Goal: Task Accomplishment & Management: Manage account settings

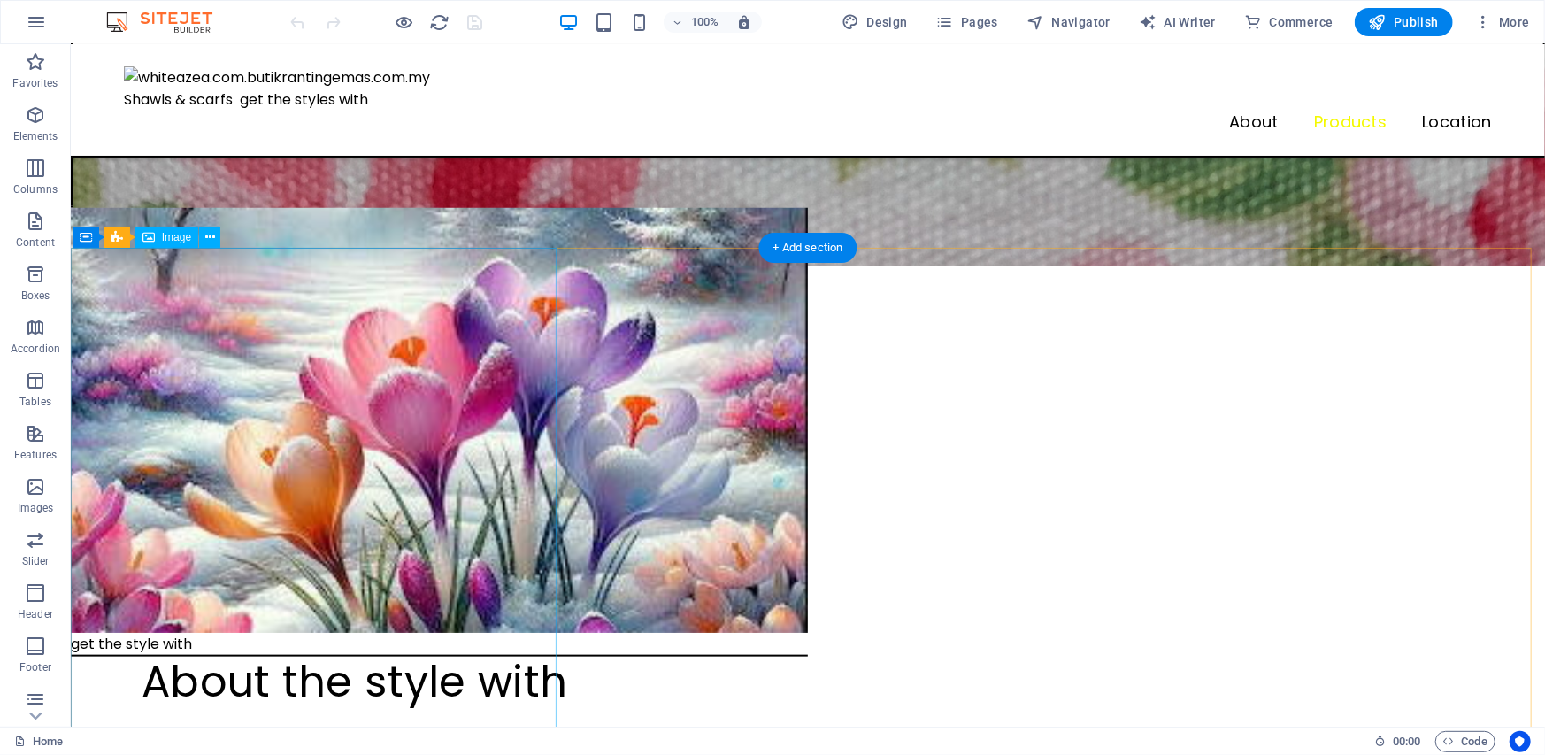
scroll to position [885, 0]
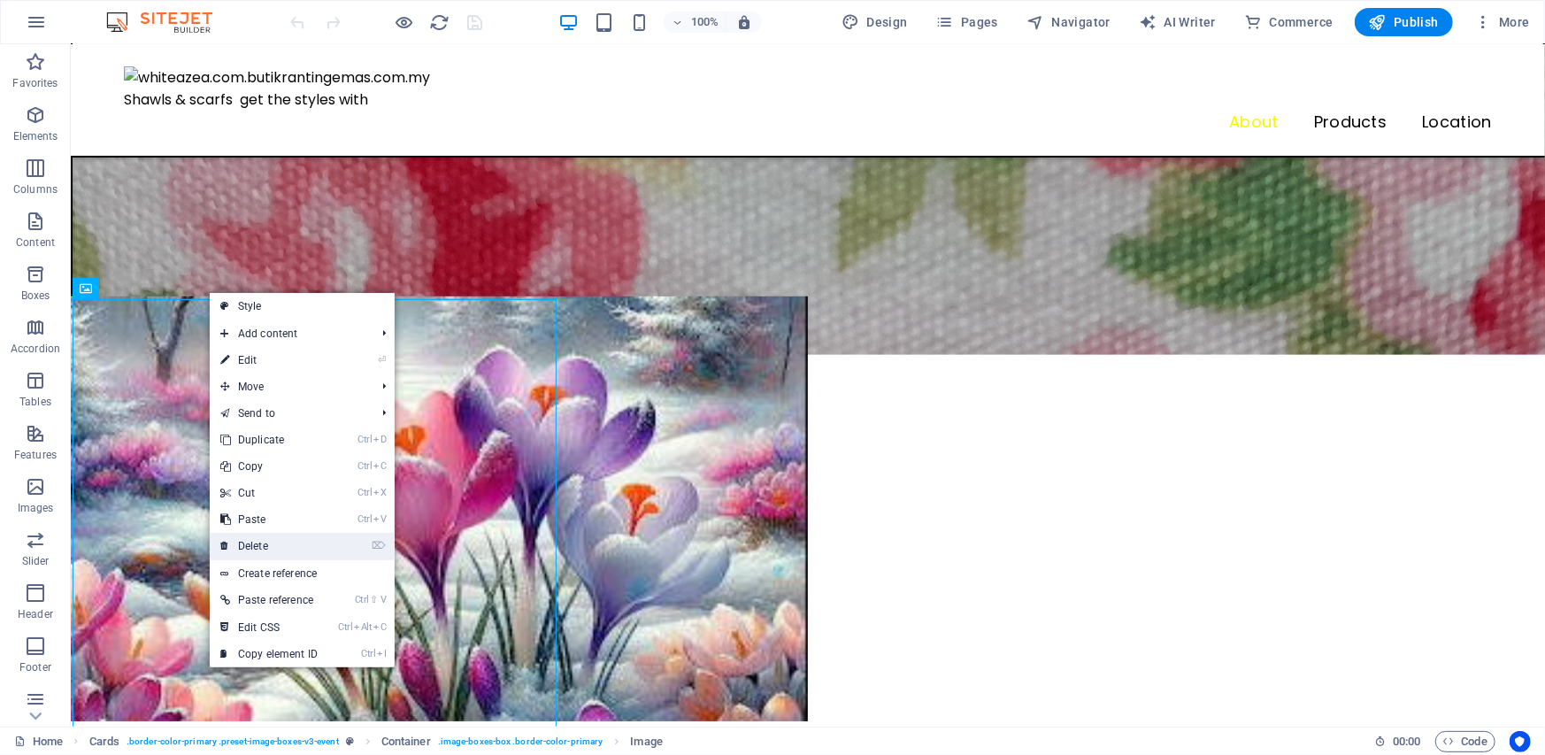
click at [265, 540] on link "⌦ Delete" at bounding box center [269, 546] width 119 height 27
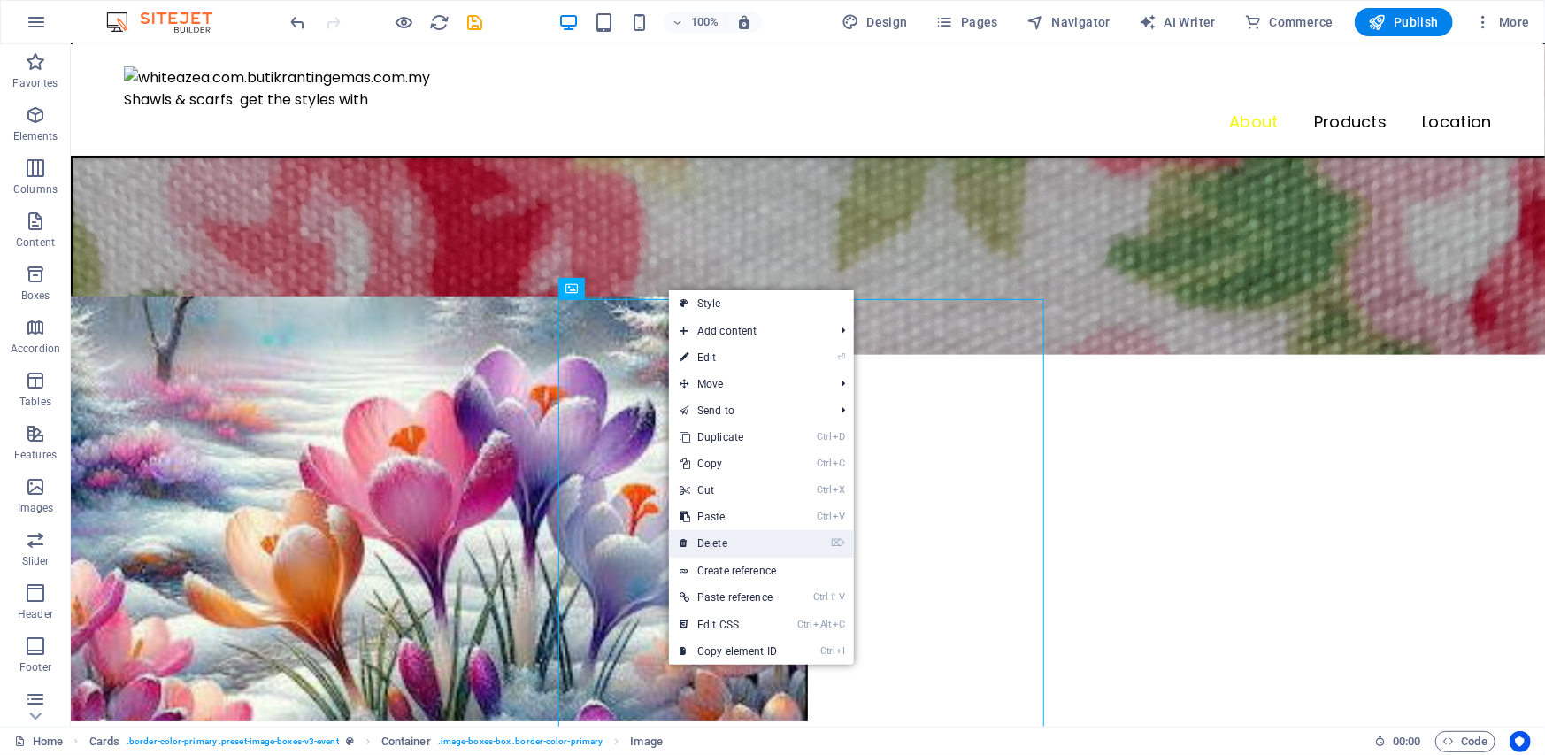
click at [730, 541] on link "⌦ Delete" at bounding box center [728, 543] width 119 height 27
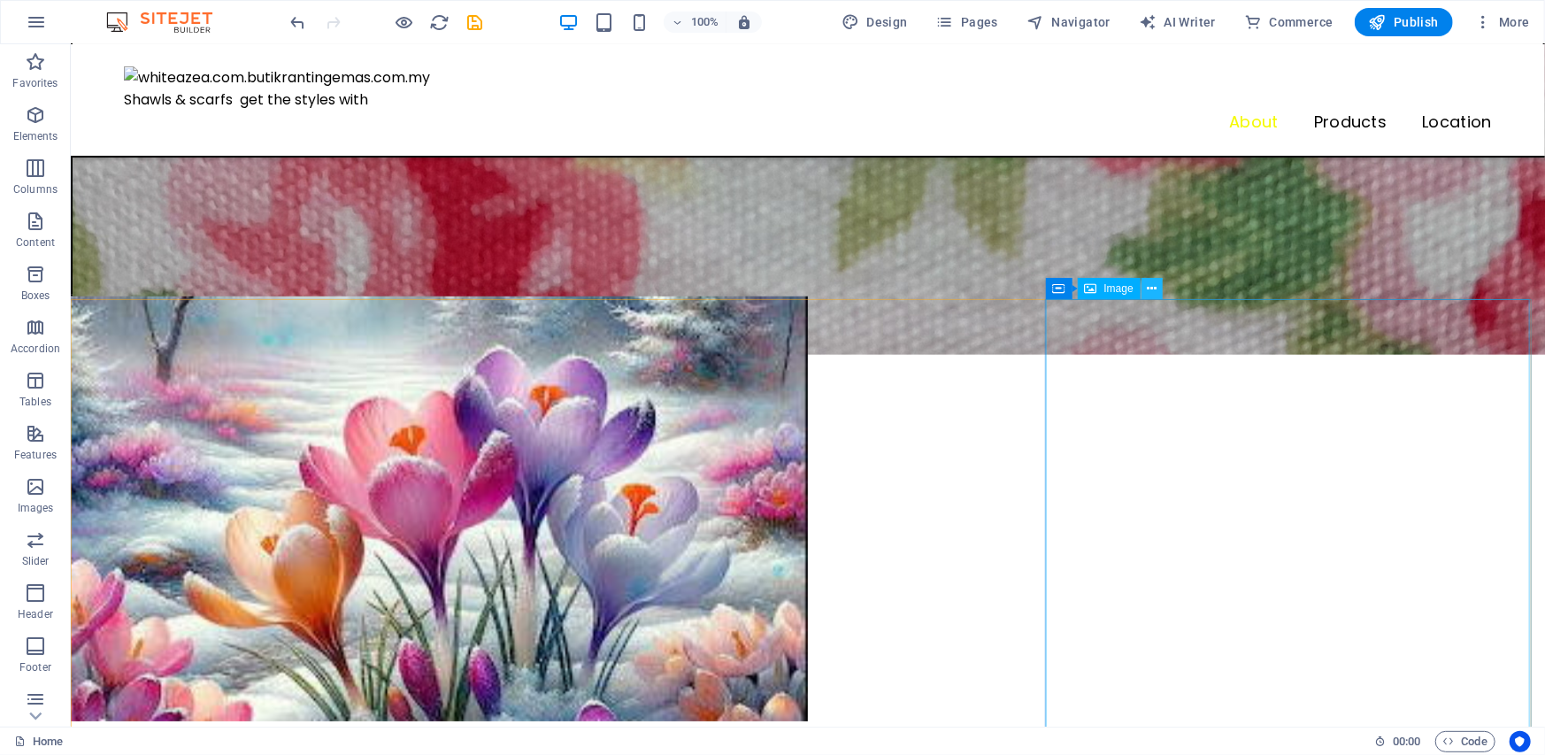
click at [1150, 289] on icon at bounding box center [1152, 289] width 10 height 19
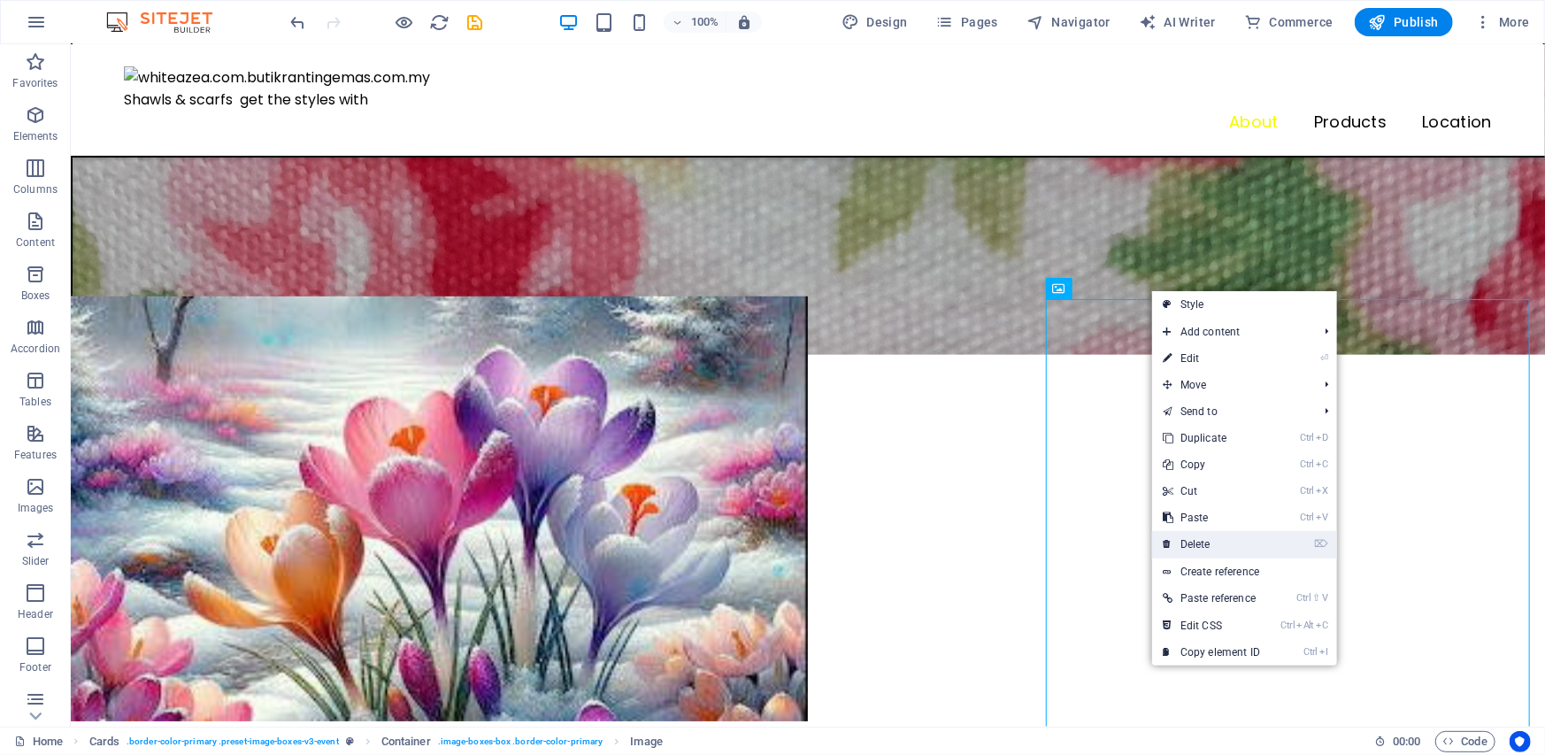
click at [1203, 544] on link "⌦ Delete" at bounding box center [1211, 544] width 119 height 27
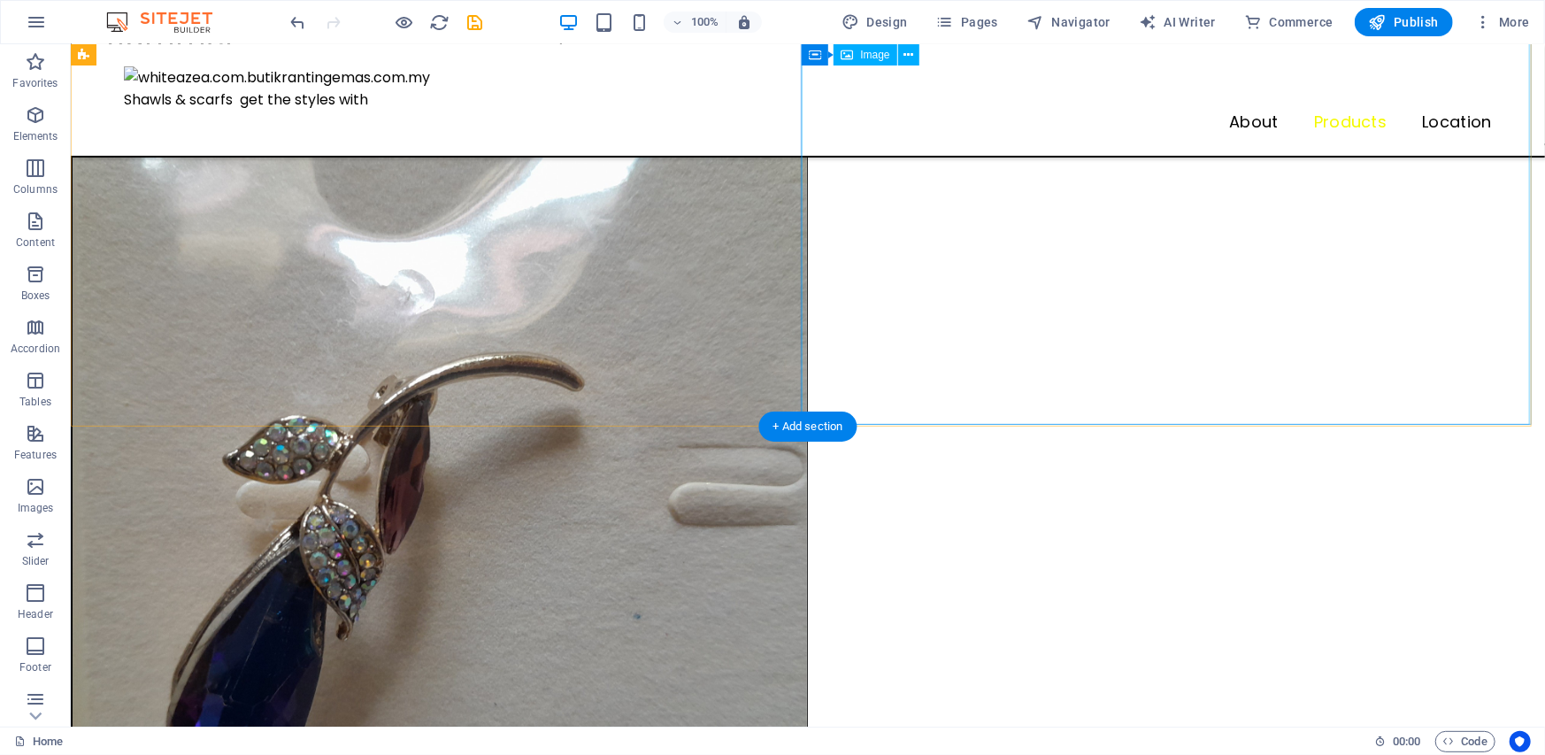
scroll to position [3539, 0]
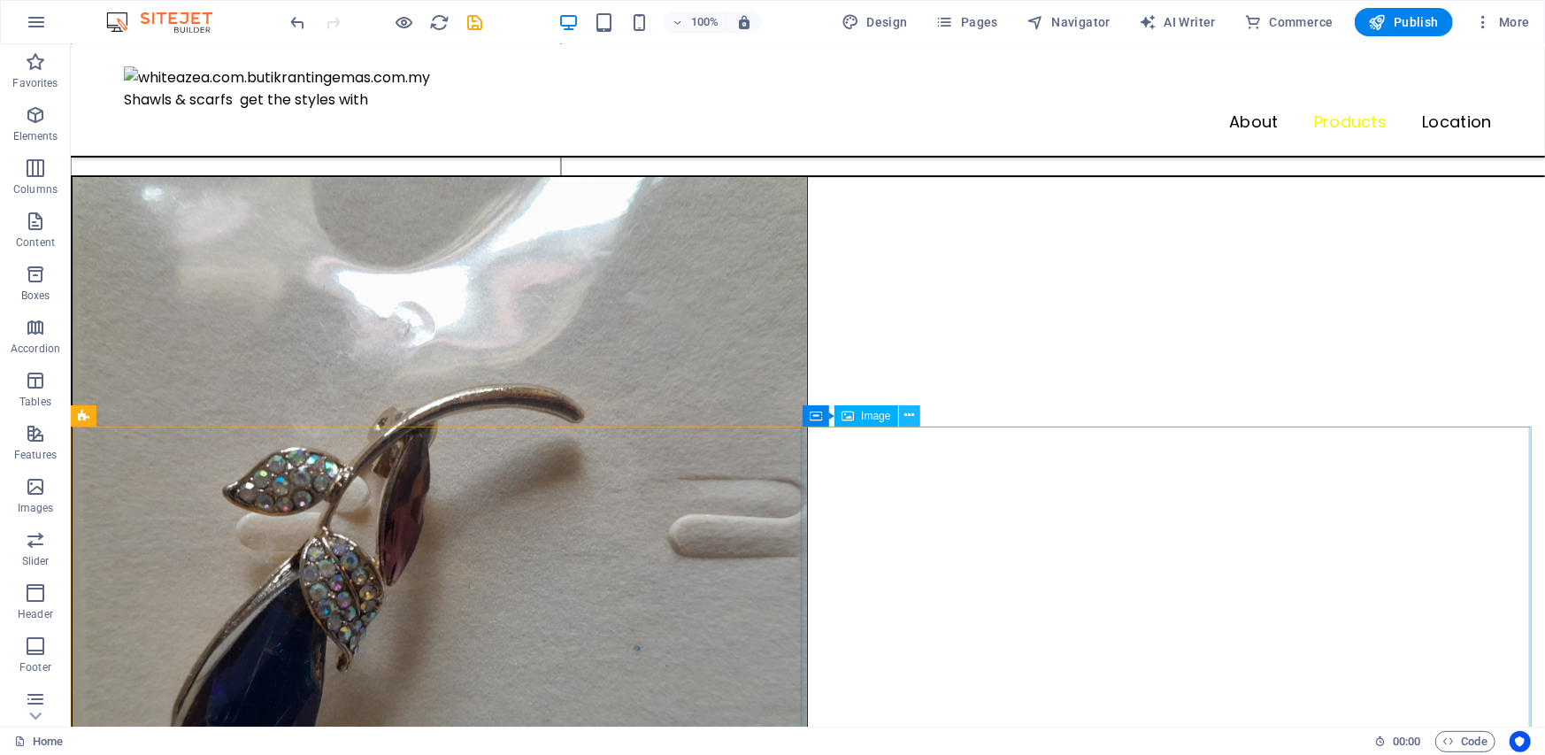
click at [910, 418] on icon at bounding box center [909, 415] width 10 height 19
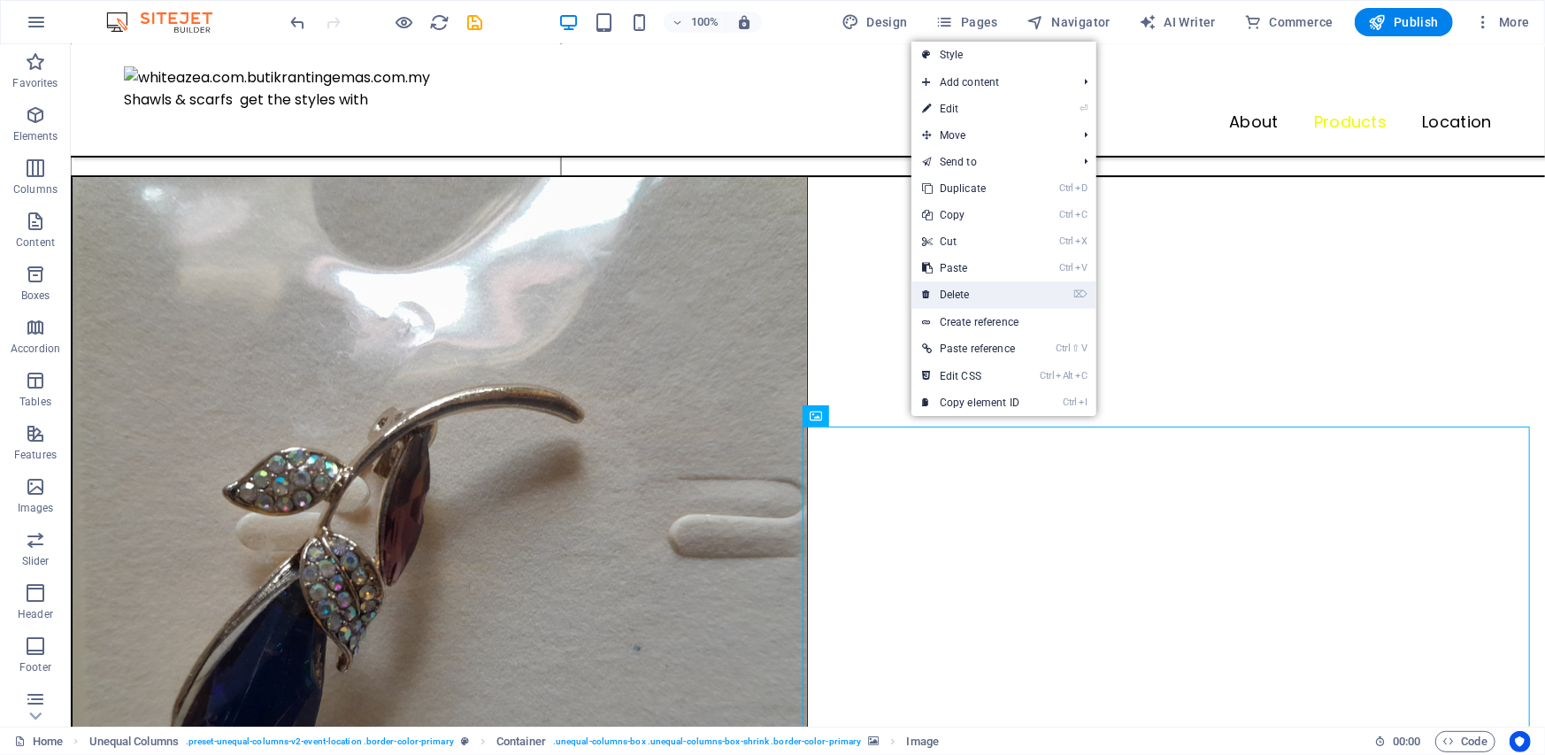
click at [961, 296] on link "⌦ Delete" at bounding box center [970, 294] width 119 height 27
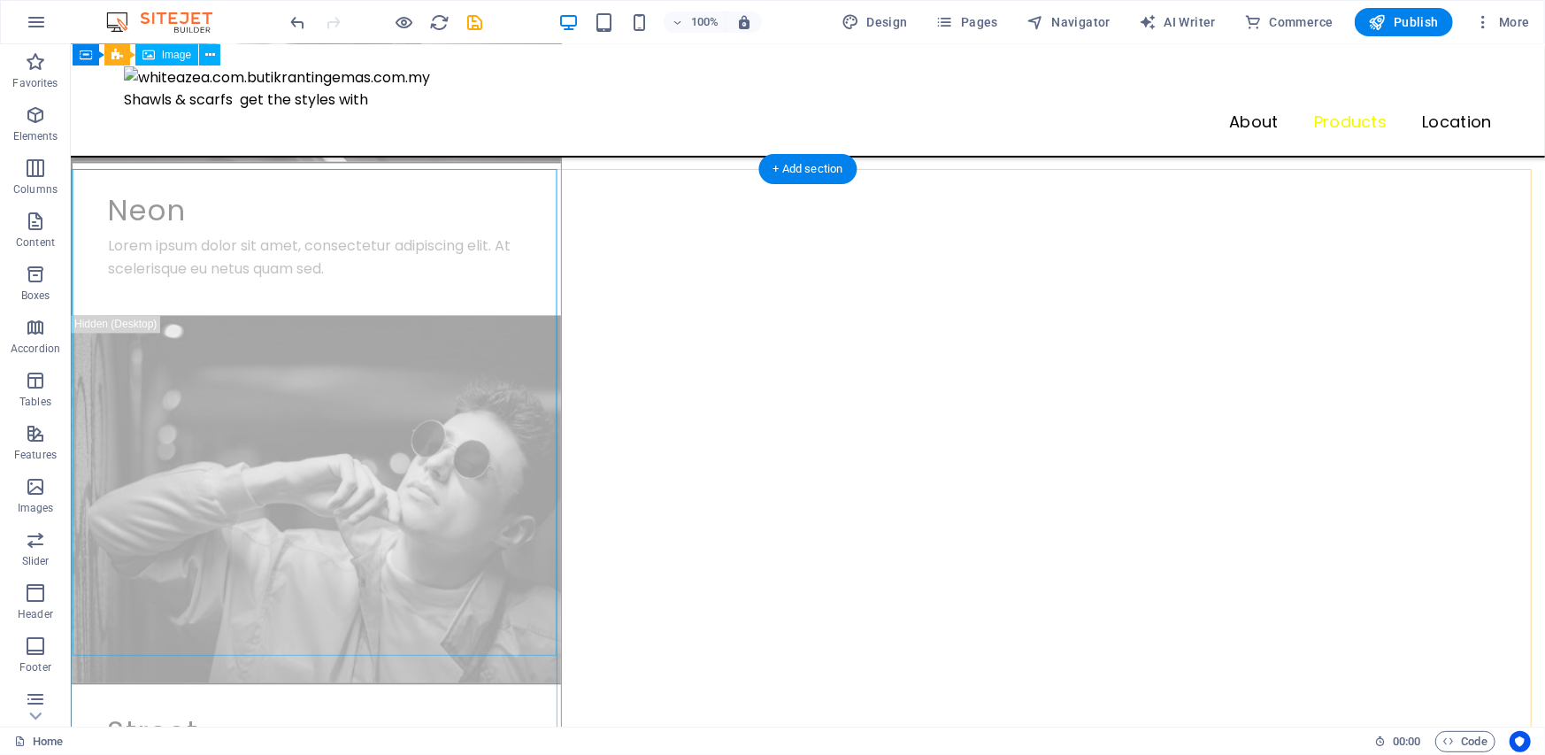
scroll to position [2300, 0]
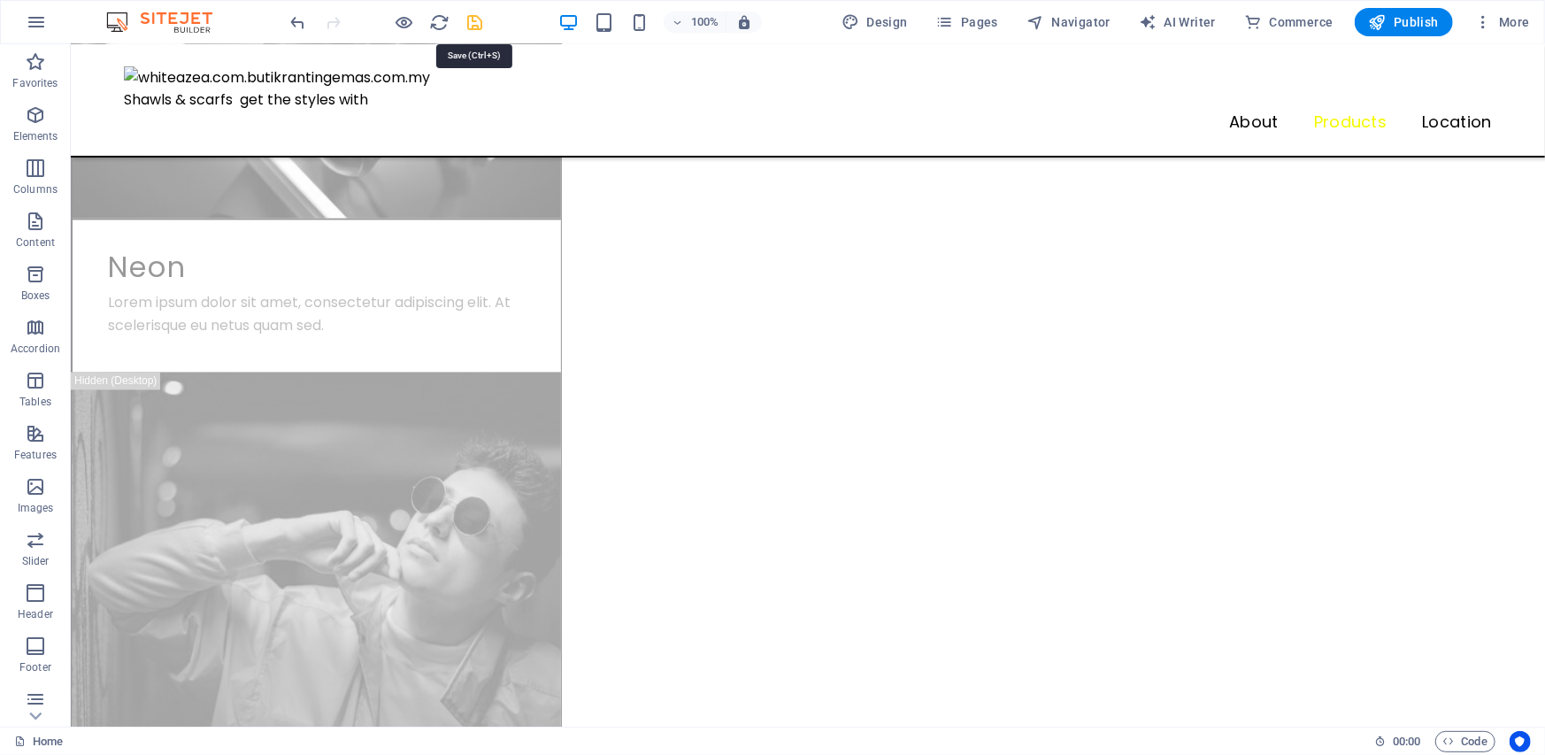
click at [473, 25] on icon "save" at bounding box center [475, 22] width 20 height 20
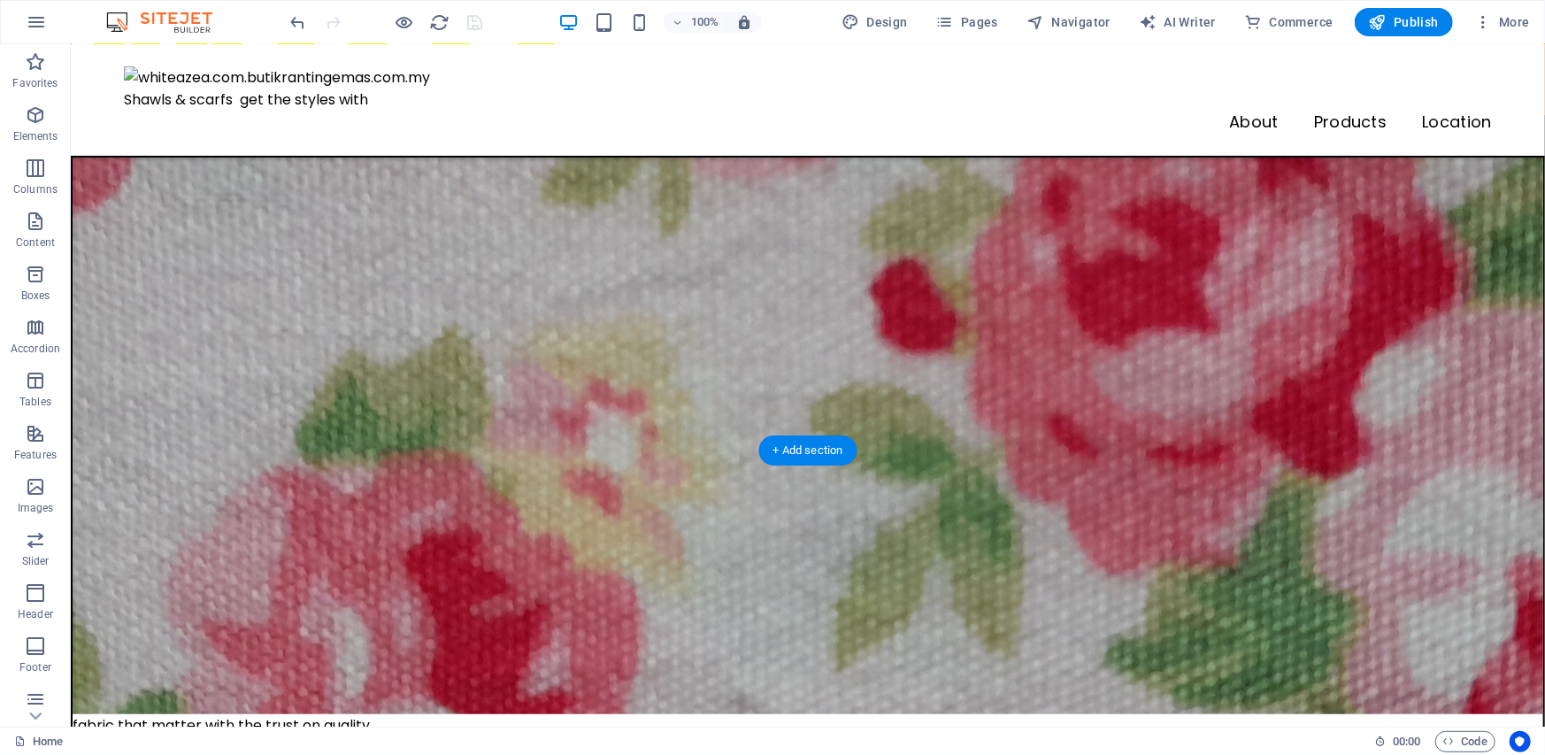
scroll to position [0, 0]
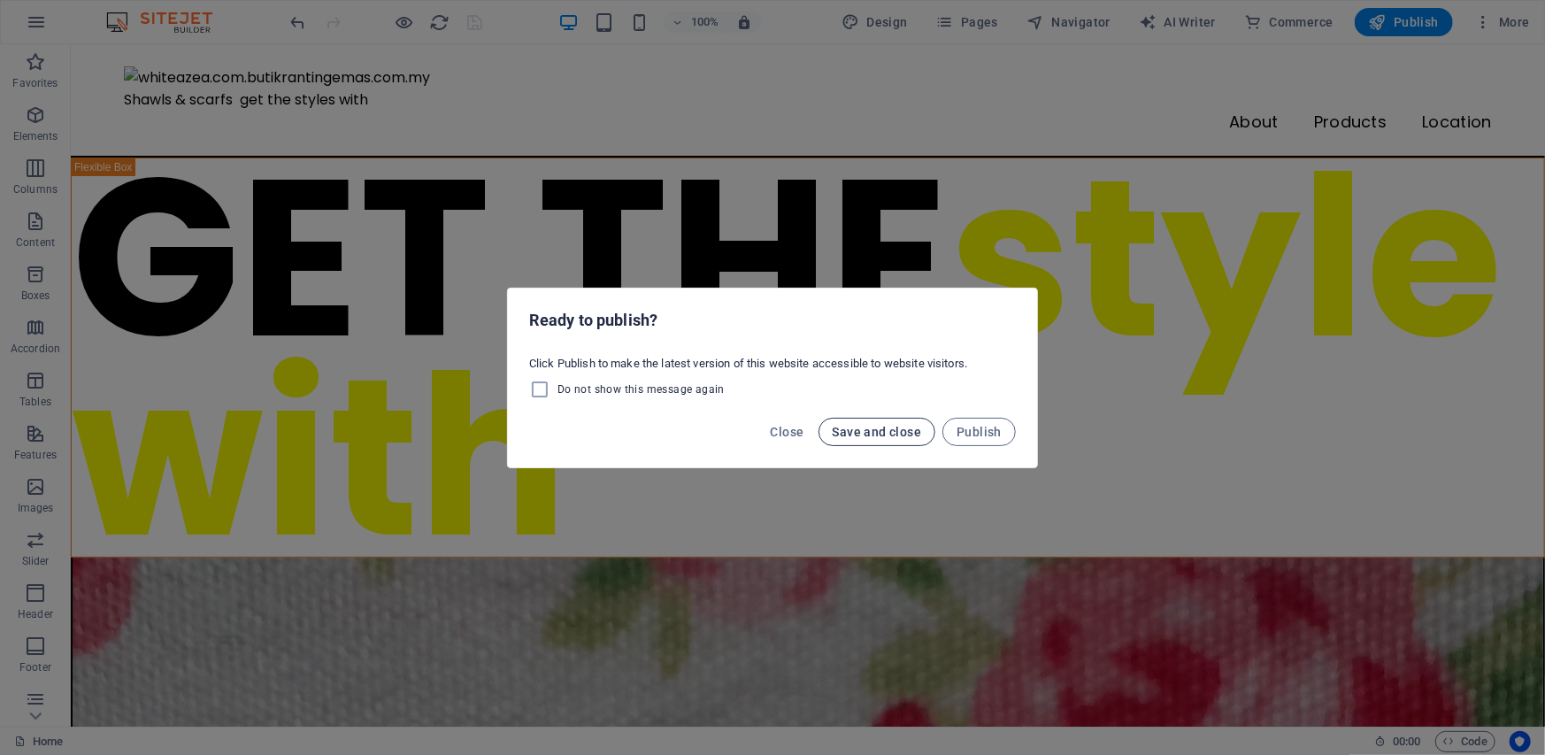
click at [848, 434] on span "Save and close" at bounding box center [877, 432] width 89 height 14
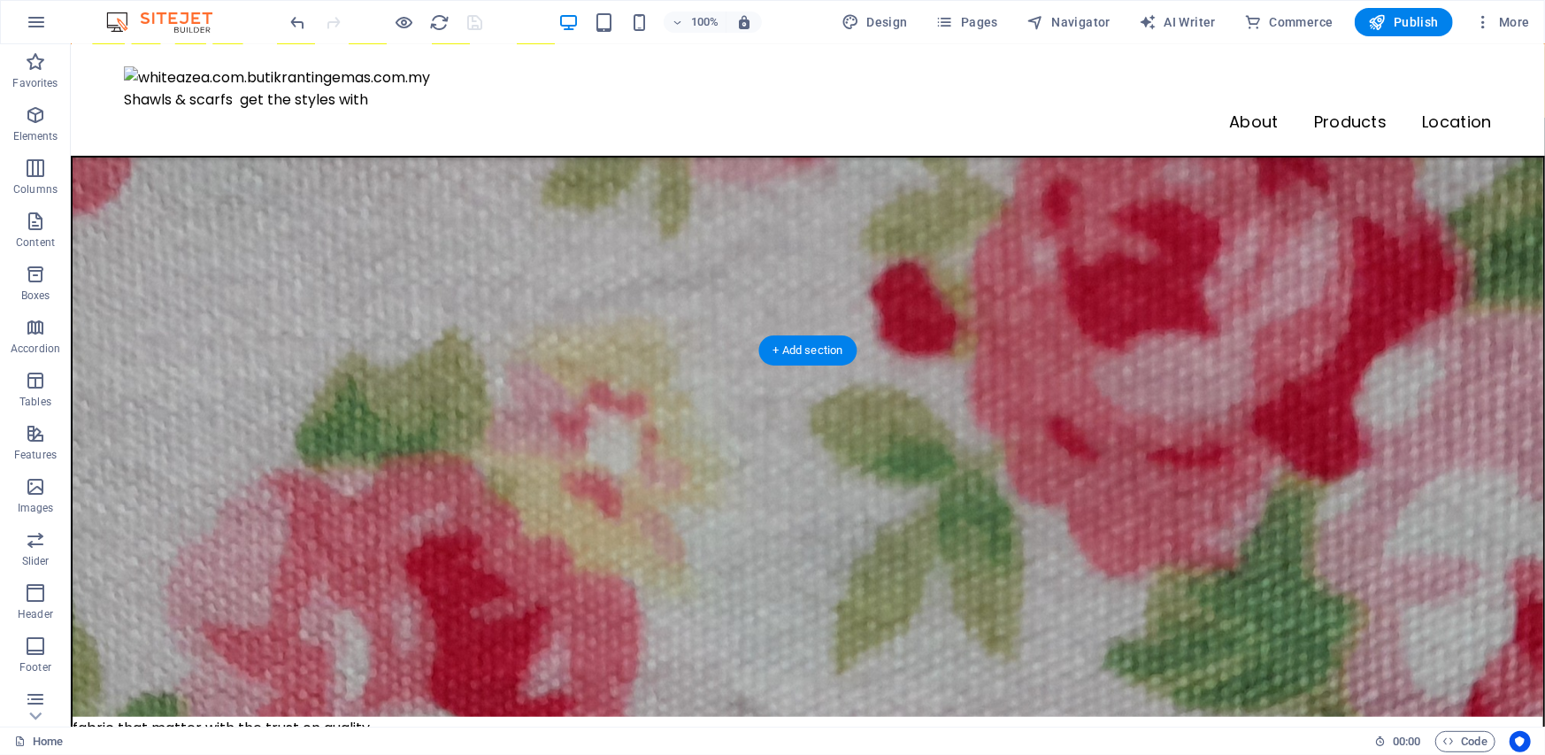
scroll to position [442, 0]
